Goal: Transaction & Acquisition: Purchase product/service

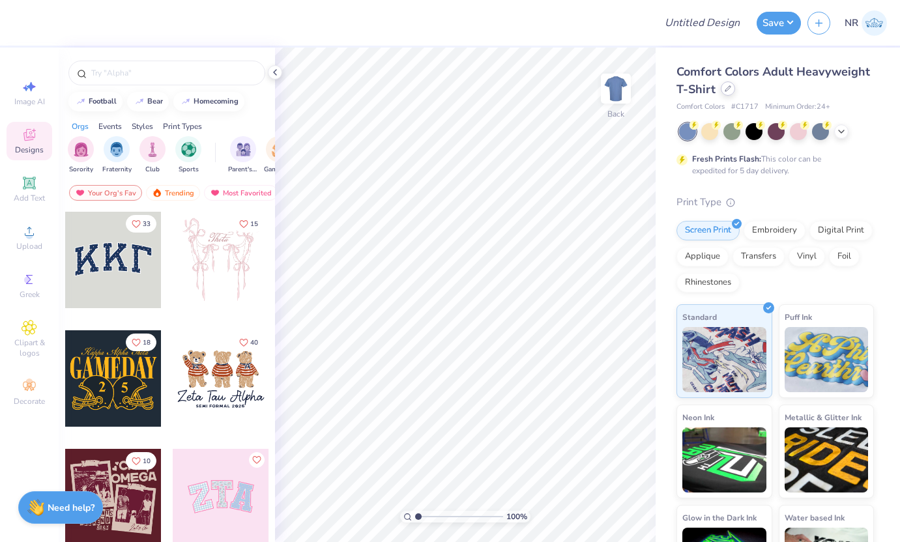
click at [731, 89] on icon at bounding box center [728, 88] width 7 height 7
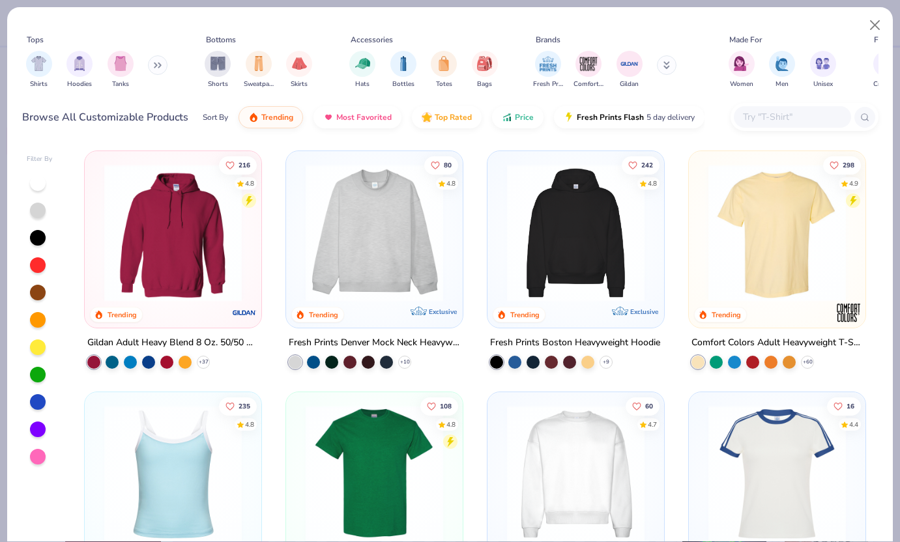
click at [579, 222] on img at bounding box center [576, 233] width 151 height 138
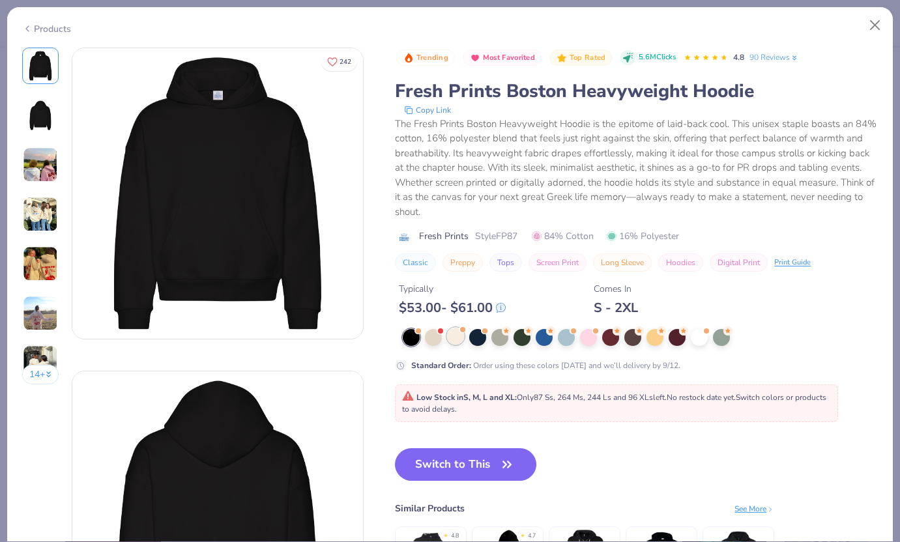
click at [458, 340] on div at bounding box center [455, 336] width 17 height 17
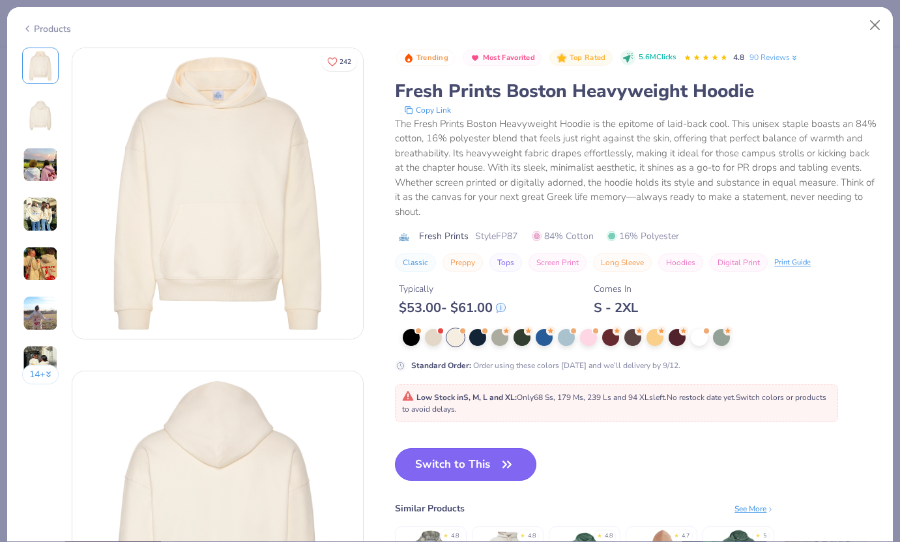
click at [474, 459] on button "Switch to This" at bounding box center [465, 465] width 141 height 33
click at [467, 462] on button "Switch to This" at bounding box center [465, 465] width 141 height 33
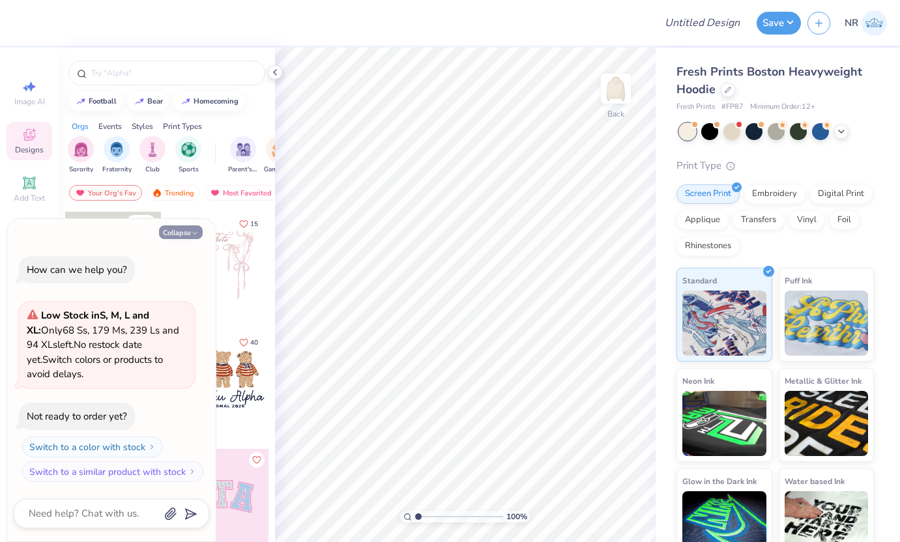
click at [193, 236] on icon "button" at bounding box center [195, 233] width 8 height 8
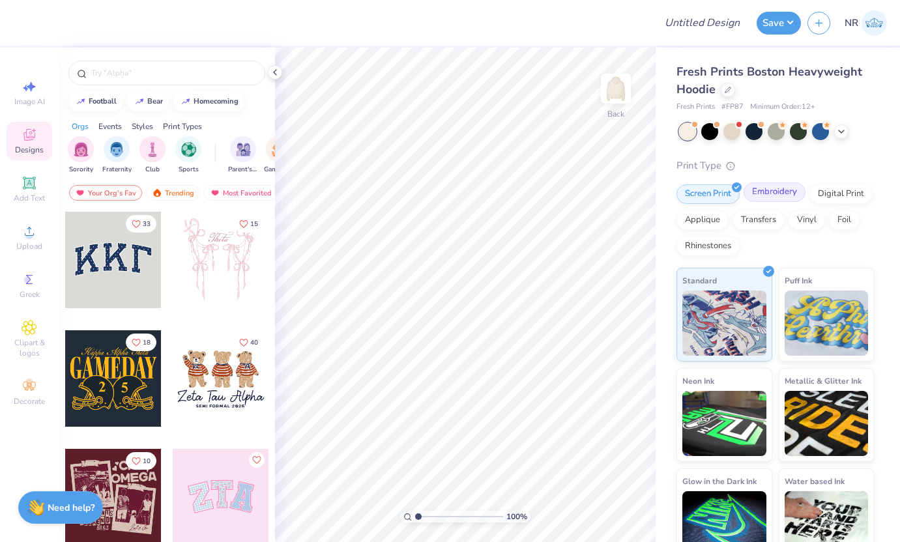
click at [760, 194] on div "Embroidery" at bounding box center [775, 193] width 62 height 20
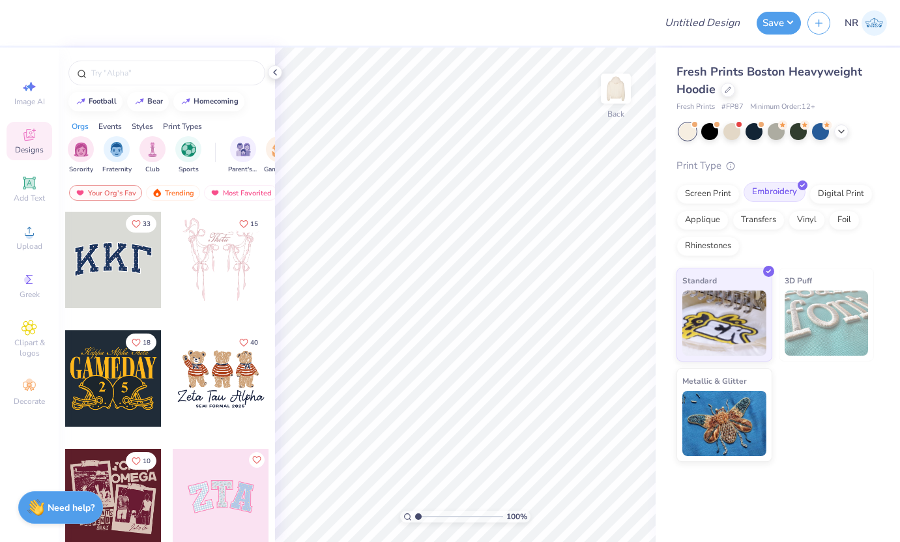
click at [766, 192] on div "Embroidery" at bounding box center [775, 193] width 62 height 20
click at [709, 216] on div "Applique" at bounding box center [703, 219] width 52 height 20
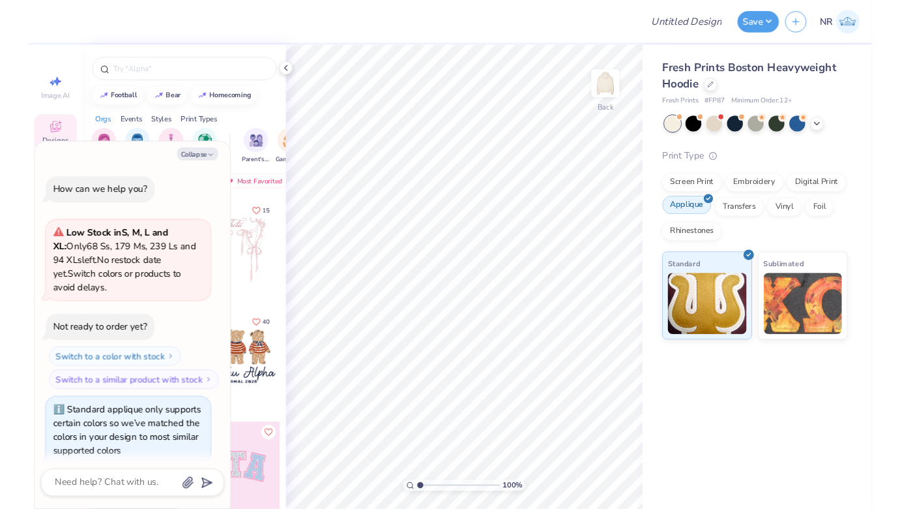
scroll to position [12, 0]
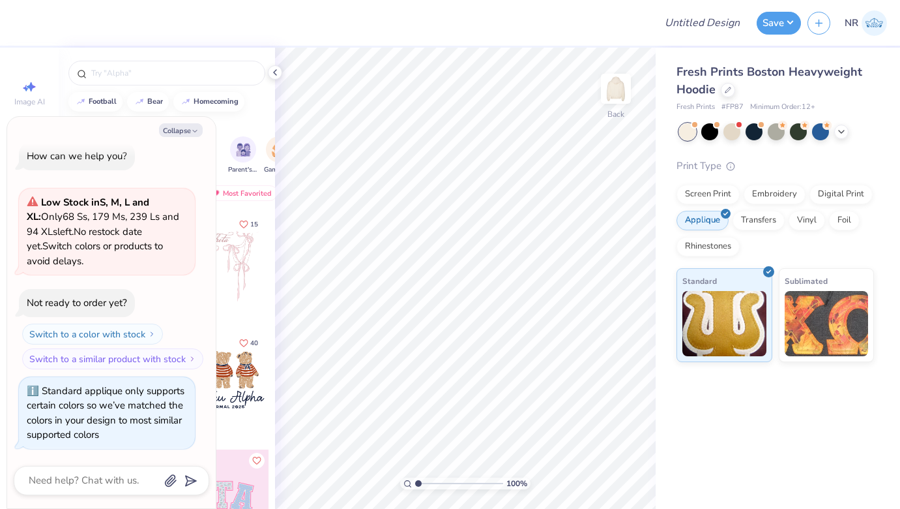
type textarea "x"
